Goal: Task Accomplishment & Management: Complete application form

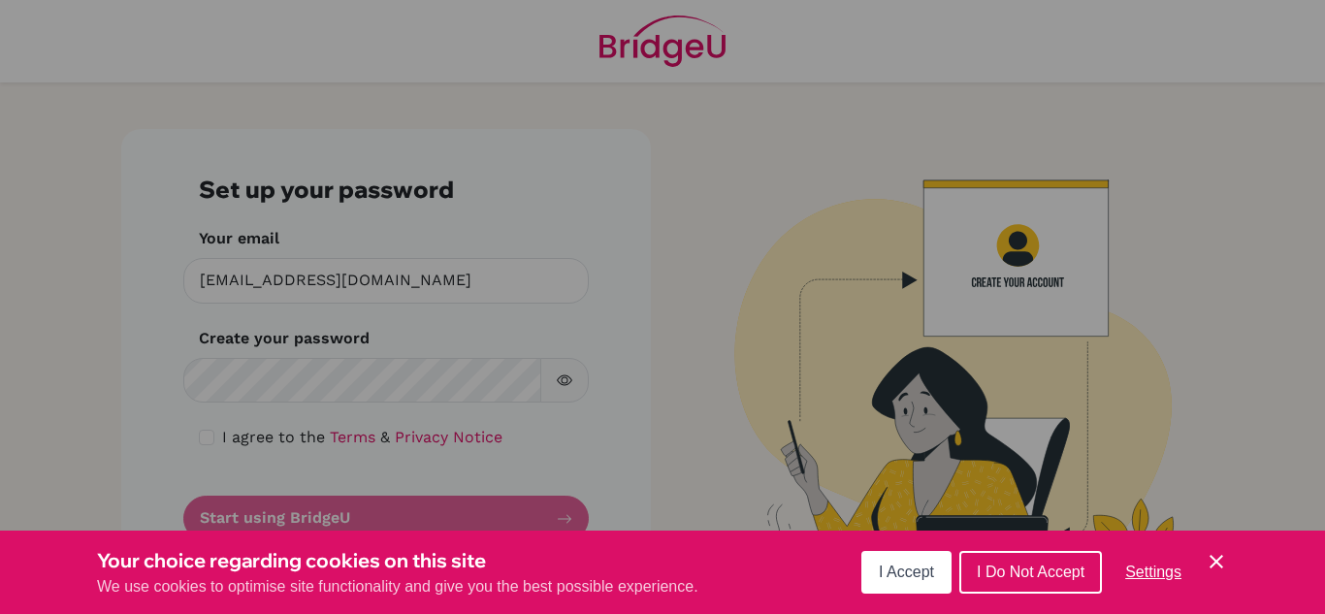
click at [916, 581] on button "I Accept" at bounding box center [907, 572] width 90 height 43
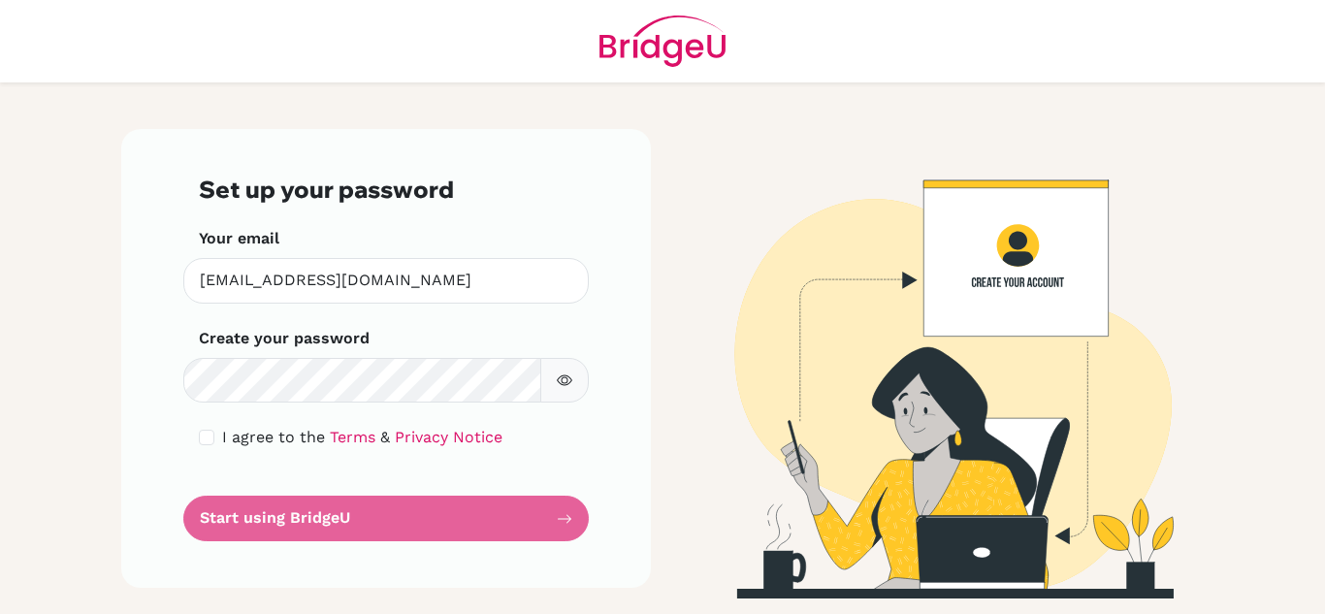
click at [574, 380] on button "button" at bounding box center [564, 381] width 49 height 46
click at [215, 435] on div "I agree to the Terms & Privacy Notice" at bounding box center [386, 437] width 375 height 23
click at [201, 440] on input "checkbox" at bounding box center [207, 438] width 16 height 16
checkbox input "true"
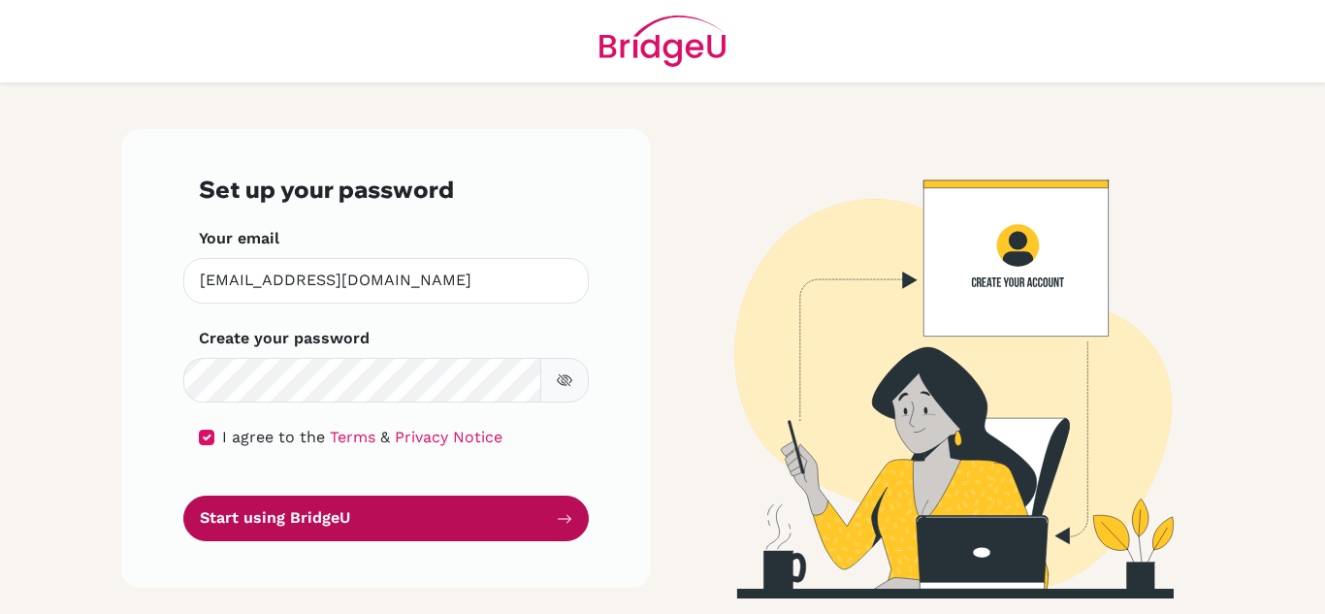
click at [296, 511] on button "Start using BridgeU" at bounding box center [386, 519] width 406 height 46
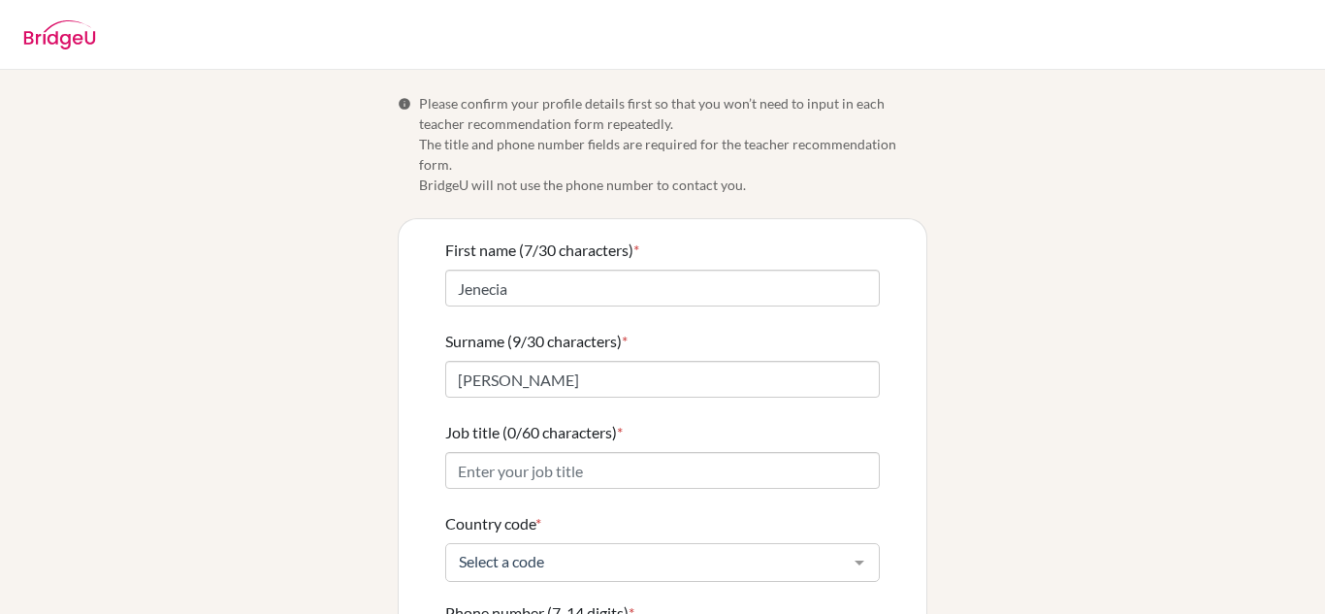
click at [389, 421] on div "Info Please confirm your profile details first so that you won’t need to input …" at bounding box center [663, 478] width 1106 height 771
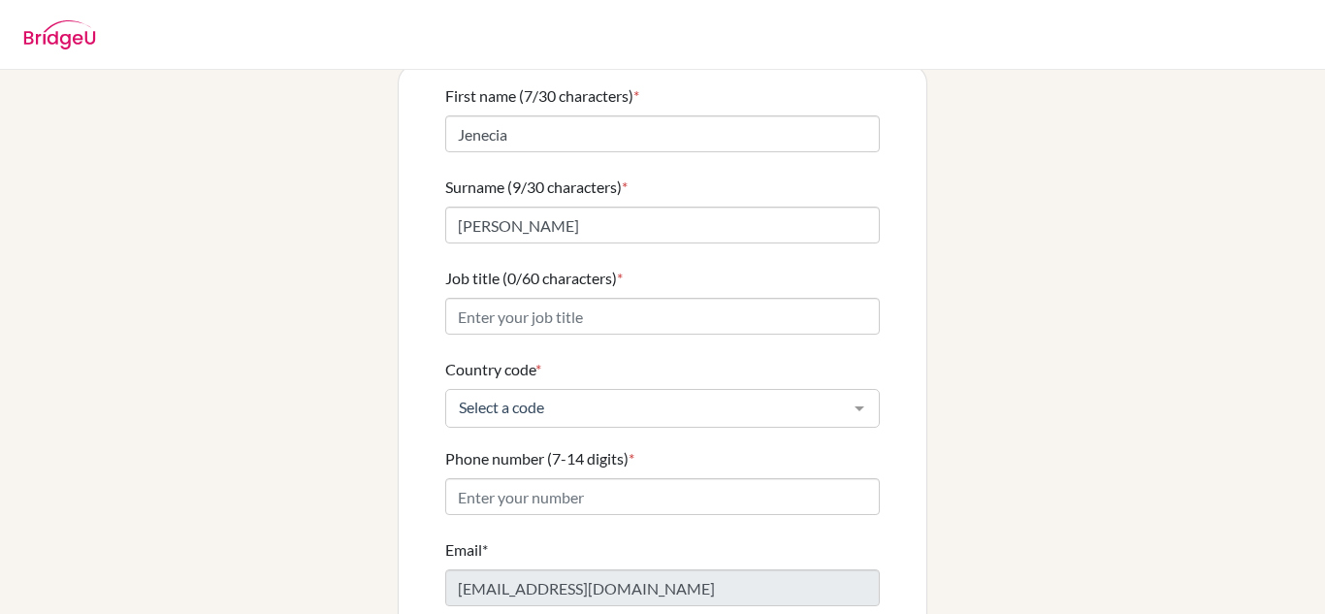
scroll to position [155, 0]
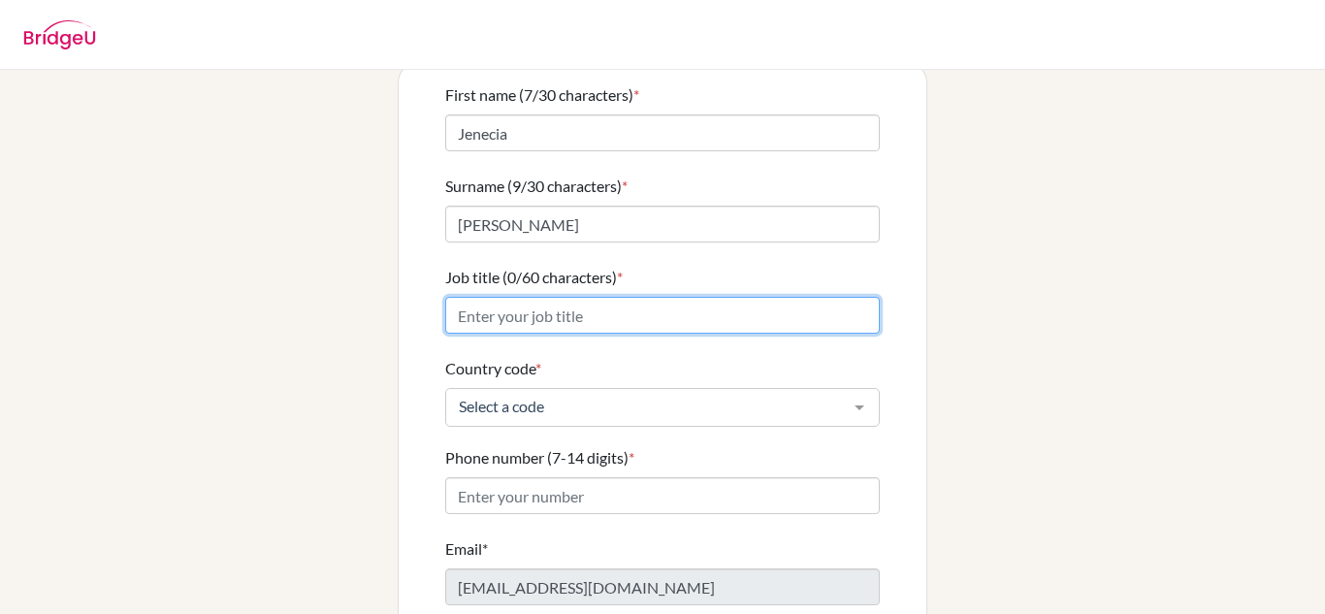
click at [496, 300] on input "Job title (0/60 characters) *" at bounding box center [662, 315] width 435 height 37
type input "Computer Science Educator"
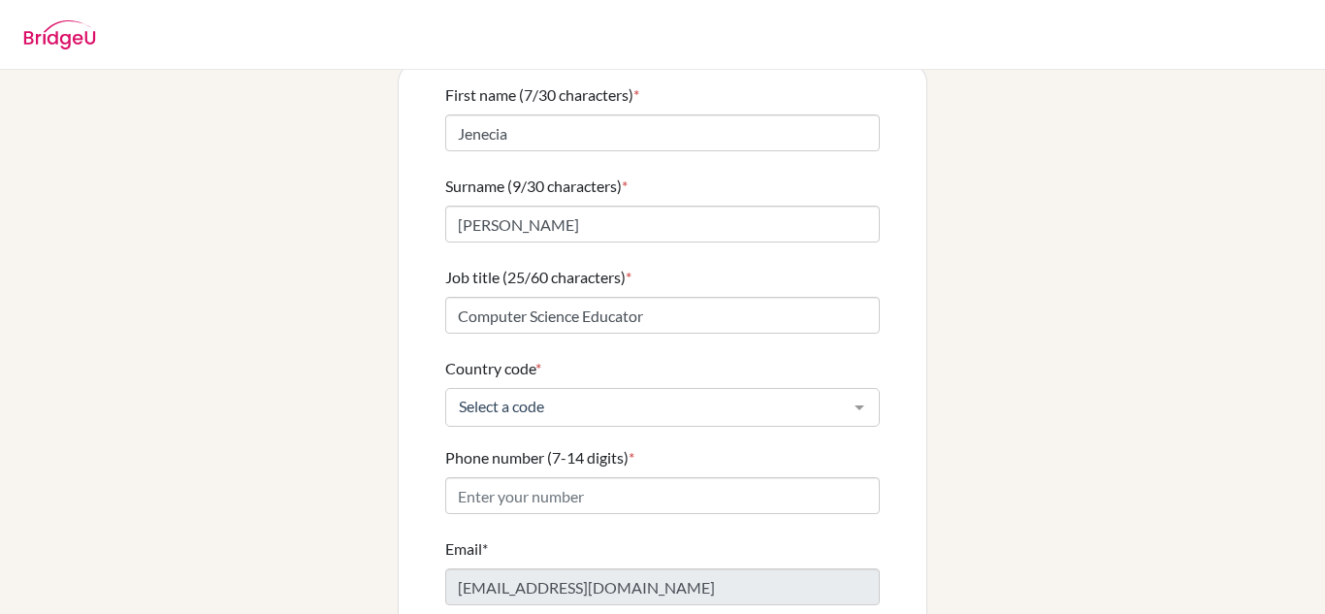
click at [487, 388] on div "Select a code" at bounding box center [662, 407] width 435 height 39
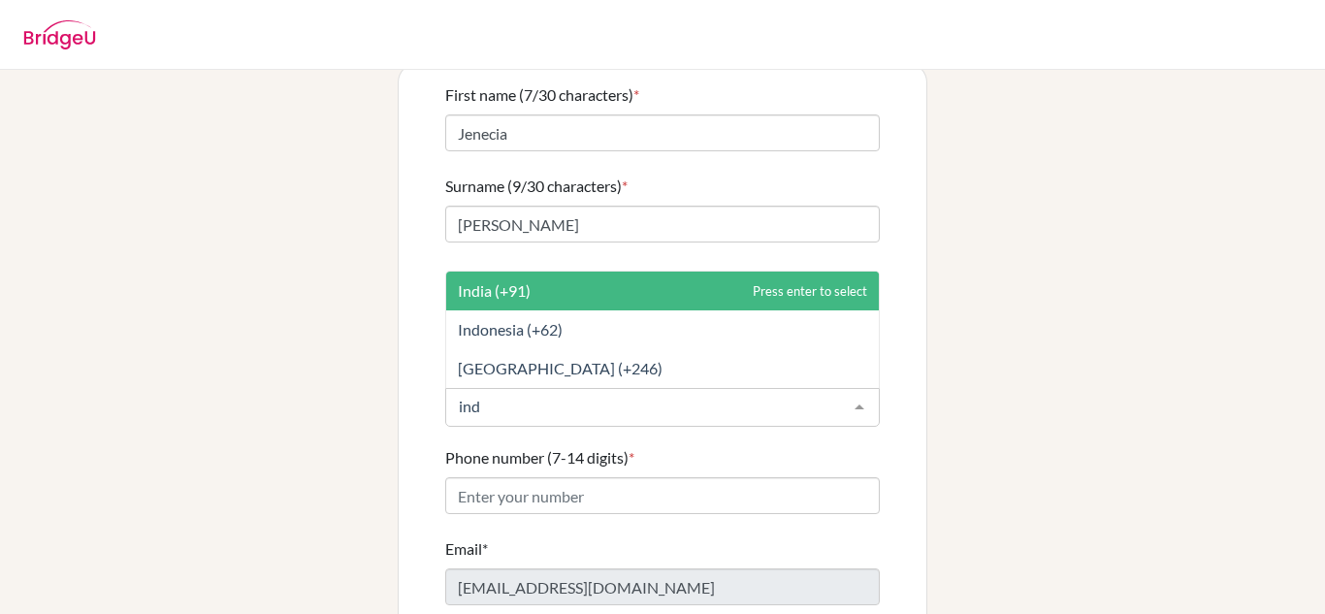
type input "indi"
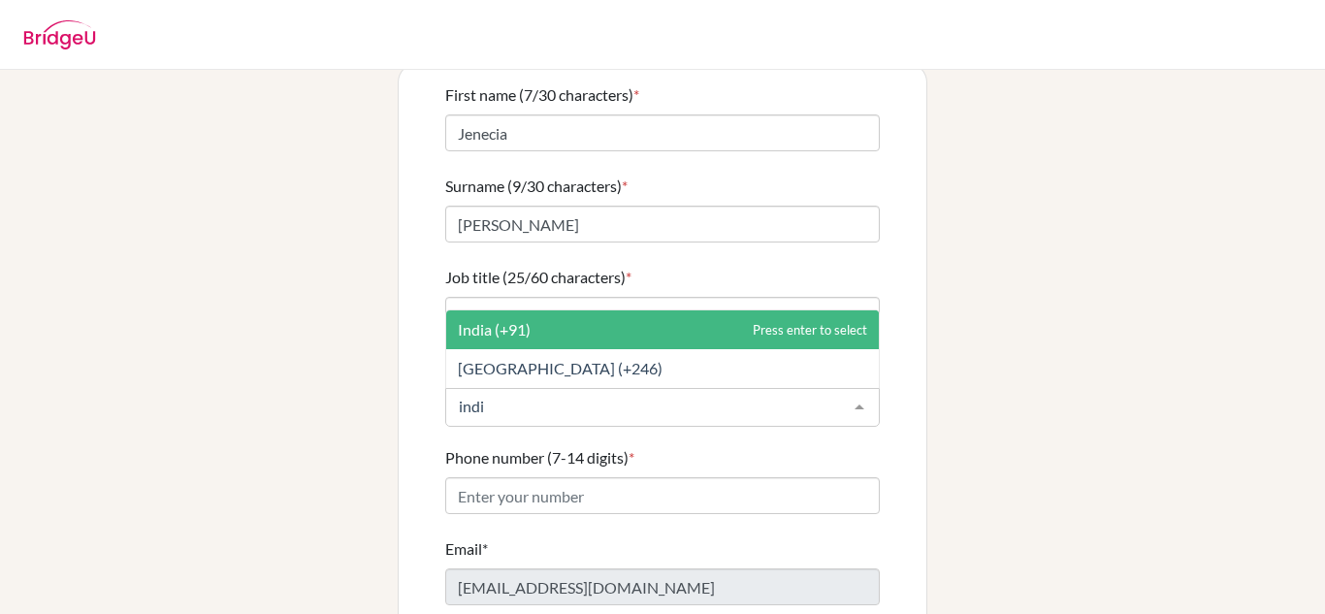
click at [502, 320] on span "India (+91)" at bounding box center [494, 329] width 73 height 18
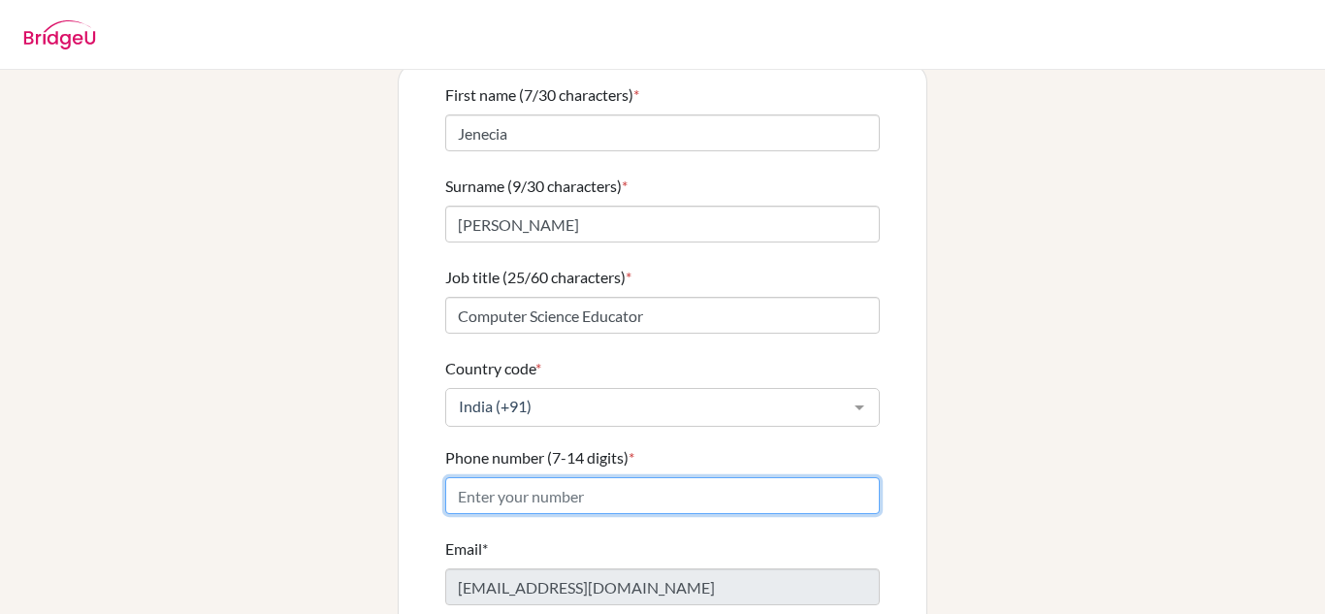
click at [531, 479] on input "Phone number (7-14 digits) *" at bounding box center [662, 495] width 435 height 37
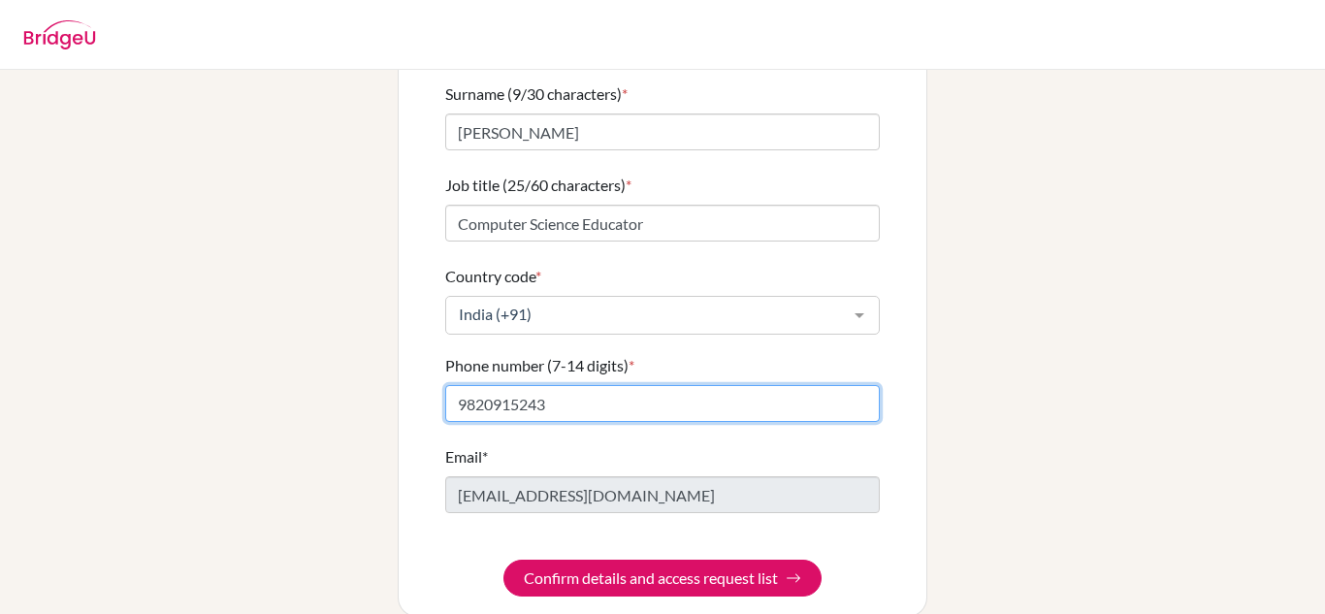
scroll to position [253, 0]
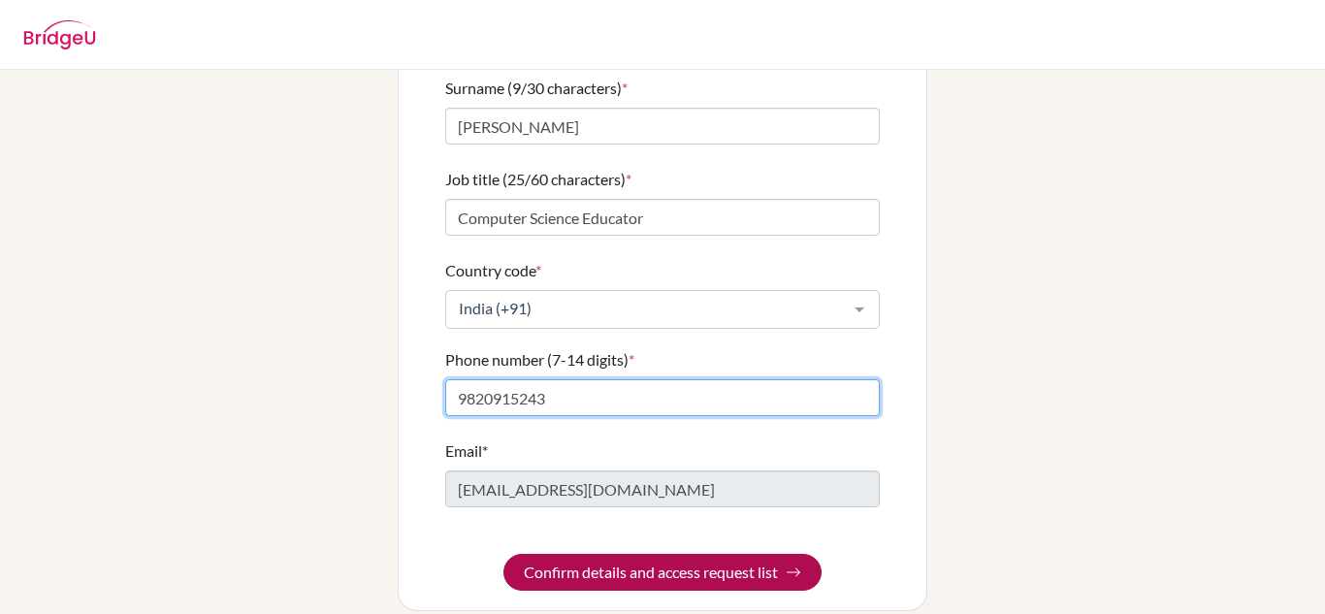
type input "9820915243"
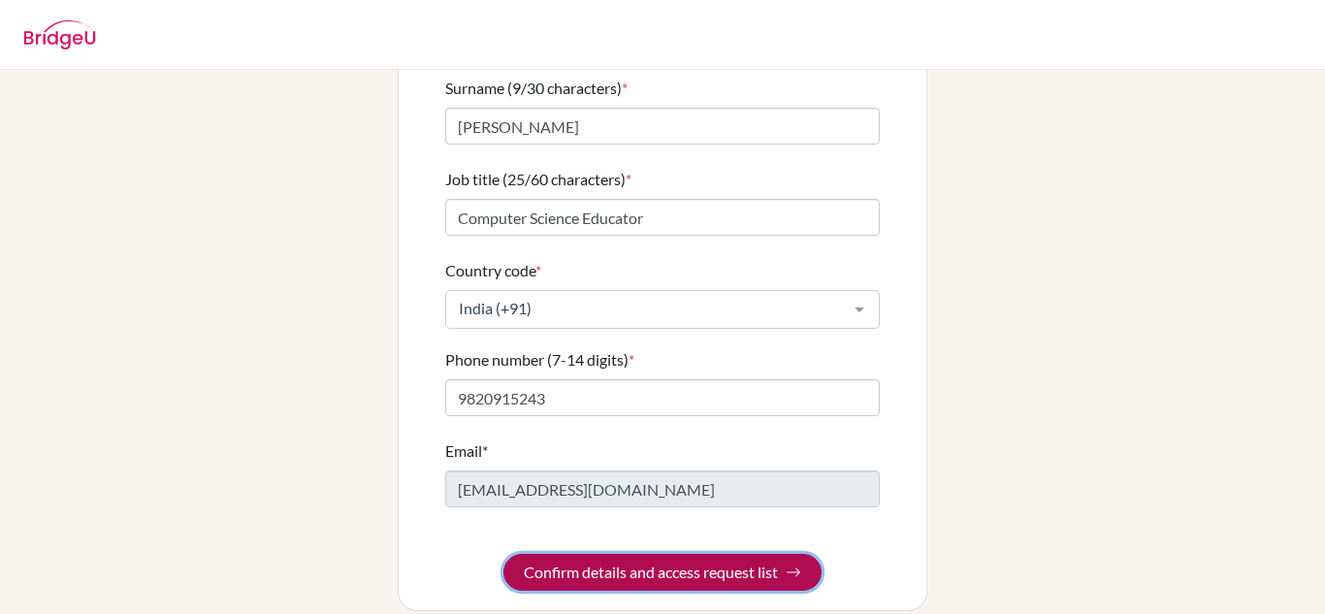
click at [613, 554] on button "Confirm details and access request list" at bounding box center [663, 572] width 318 height 37
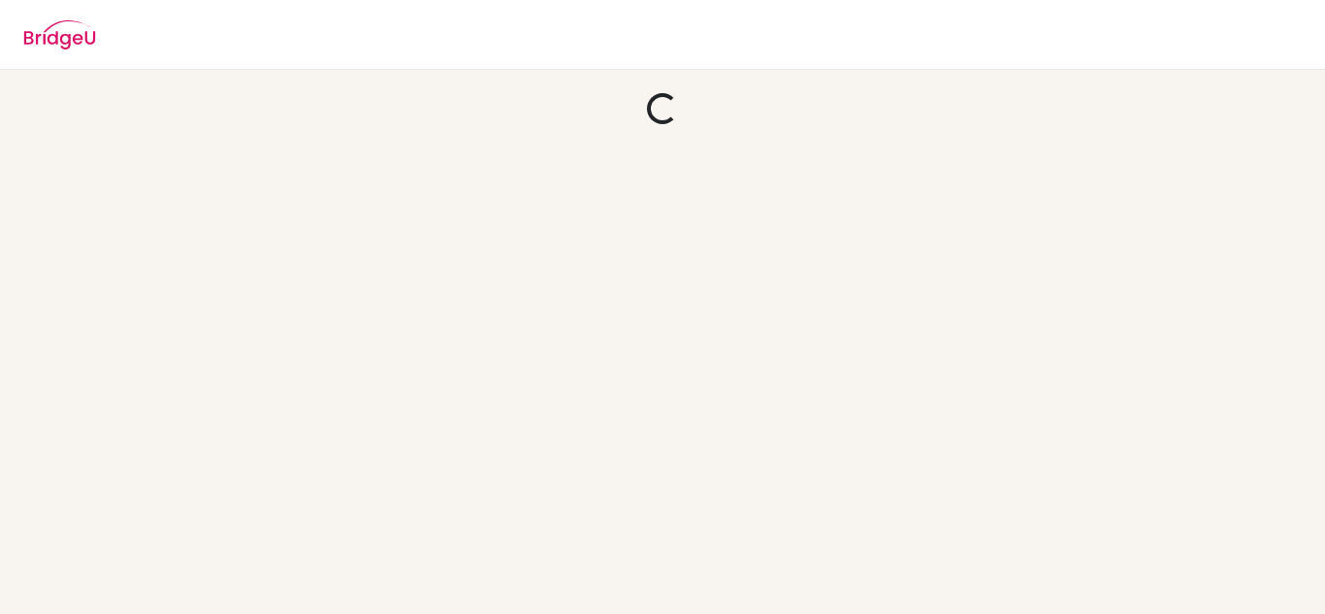
scroll to position [0, 0]
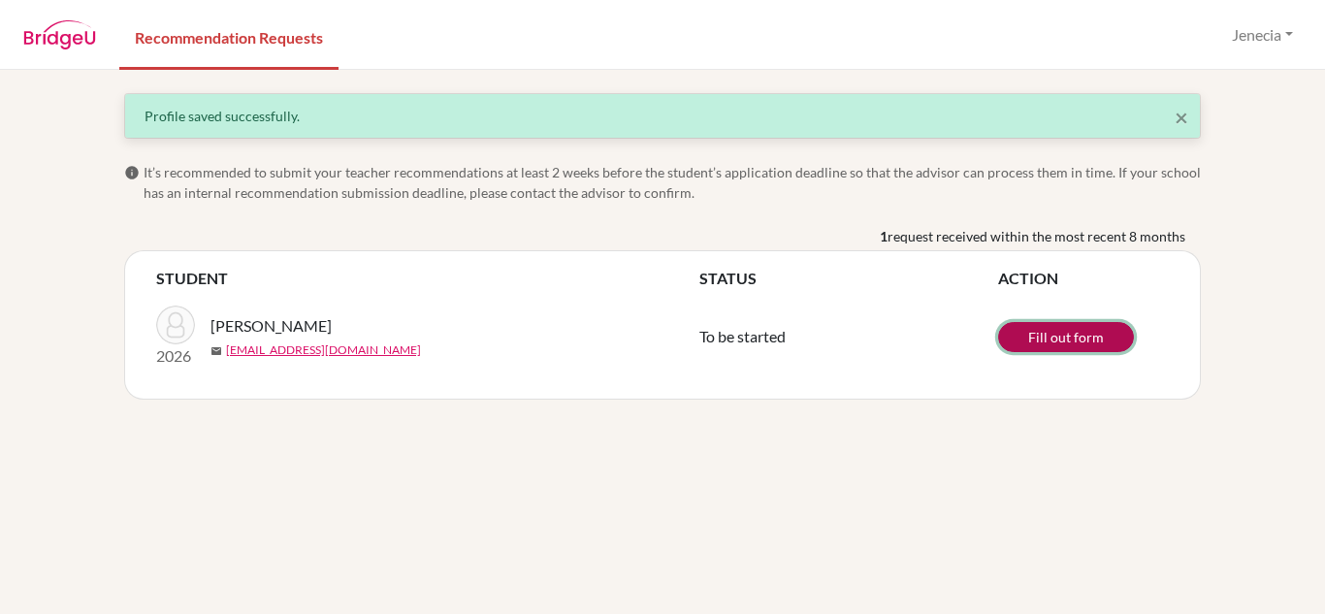
click at [1049, 324] on link "Fill out form" at bounding box center [1066, 337] width 136 height 30
